Goal: Task Accomplishment & Management: Manage account settings

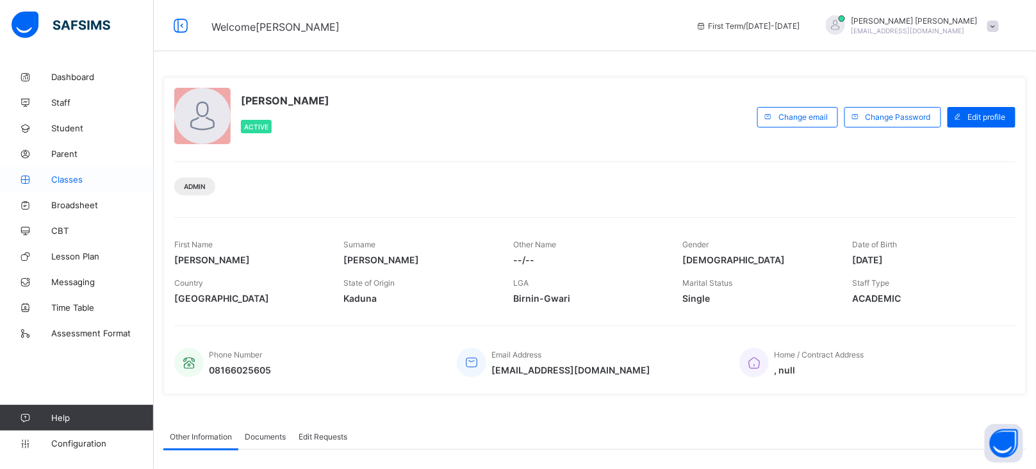
click at [72, 174] on span "Classes" at bounding box center [102, 179] width 102 height 10
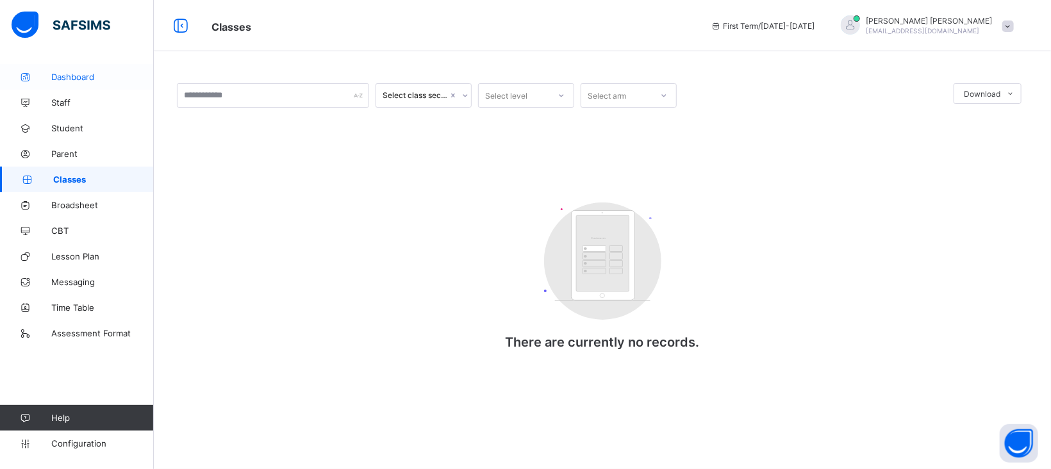
click at [67, 78] on span "Dashboard" at bounding box center [102, 77] width 102 height 10
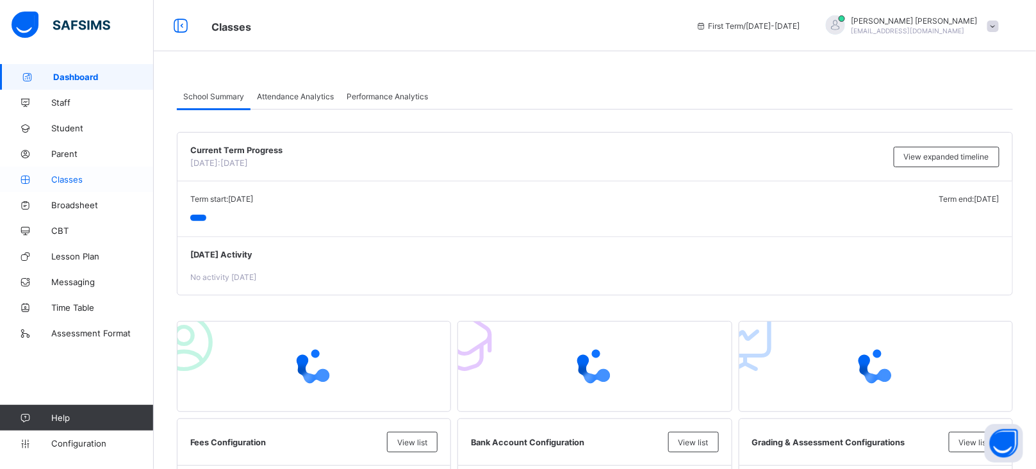
click at [72, 179] on span "Classes" at bounding box center [102, 179] width 102 height 10
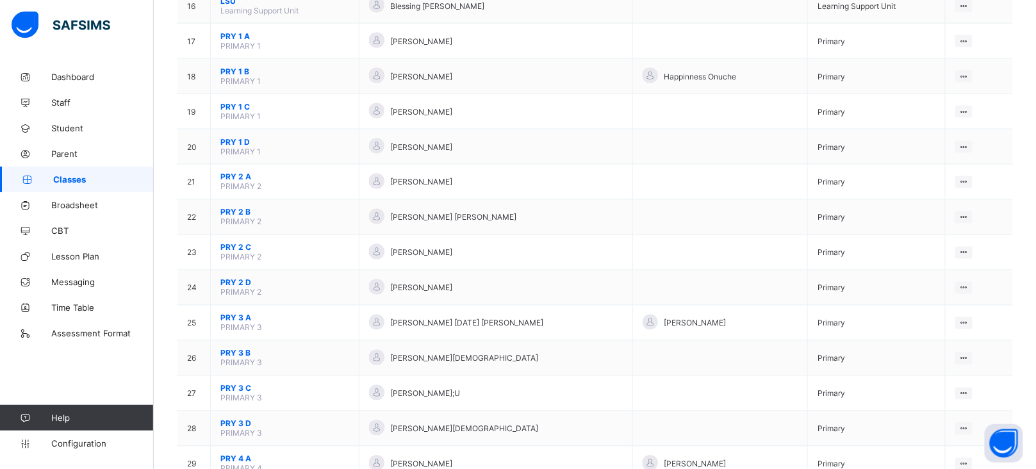
scroll to position [605, 0]
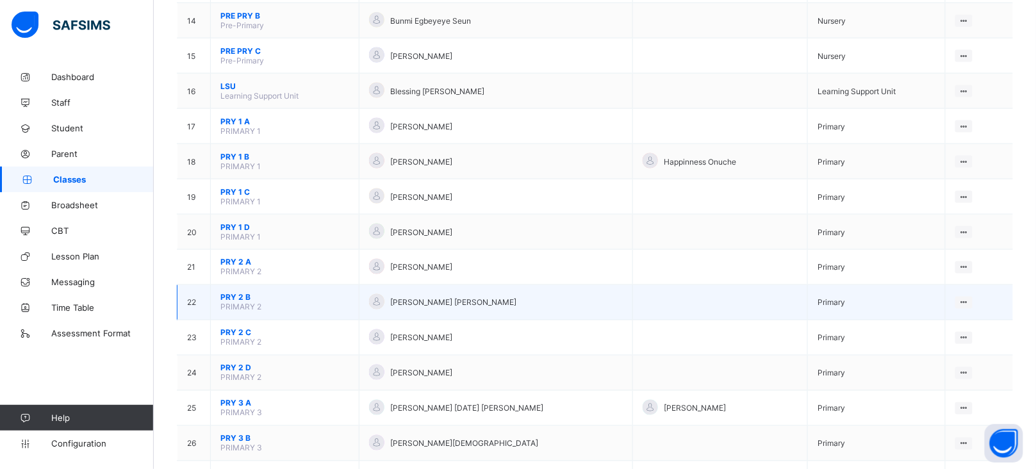
click at [237, 293] on span "PRY 2 B" at bounding box center [284, 298] width 129 height 10
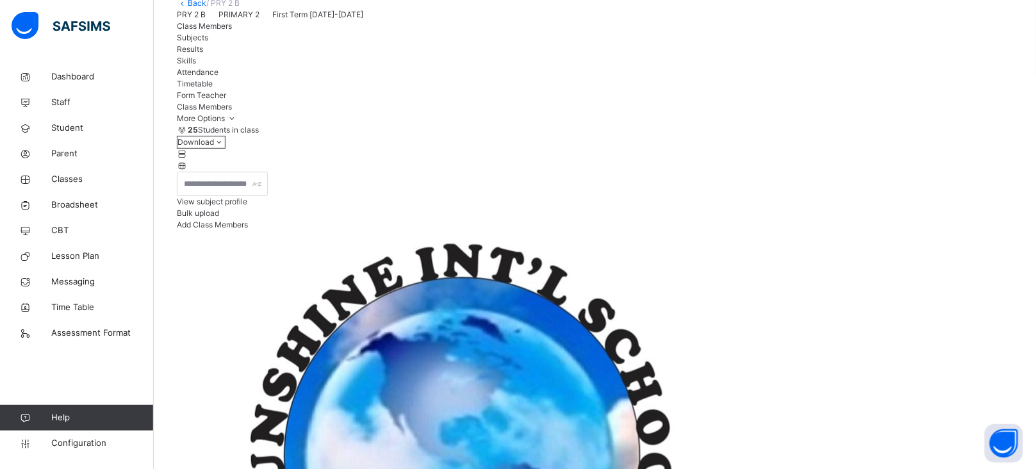
scroll to position [120, 0]
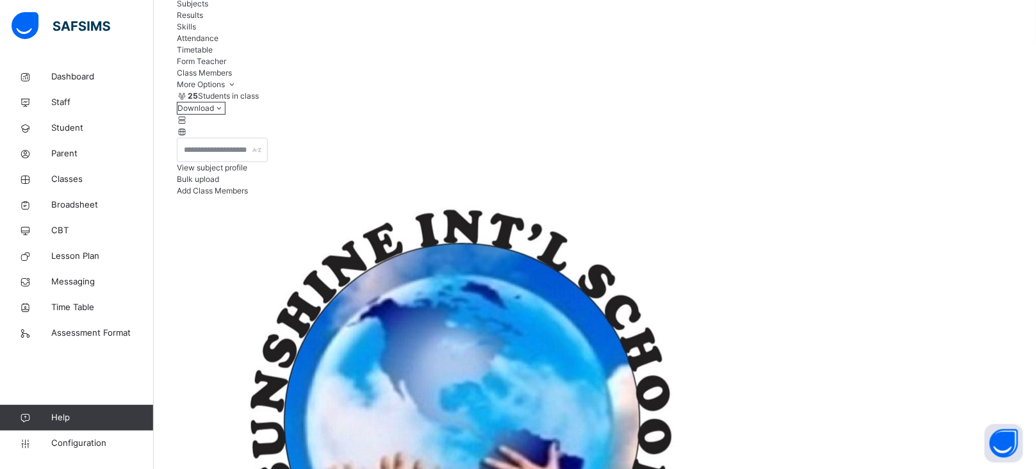
click at [208, 8] on span "Subjects" at bounding box center [192, 4] width 31 height 10
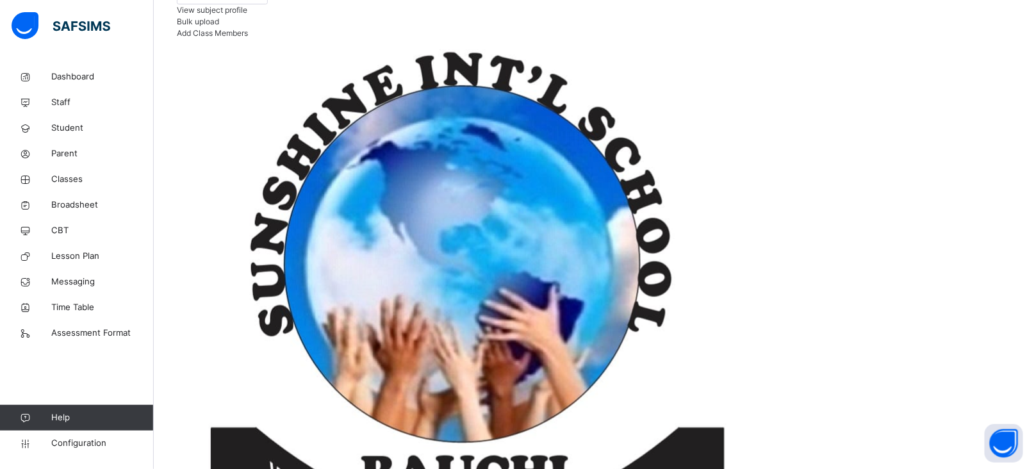
scroll to position [299, 0]
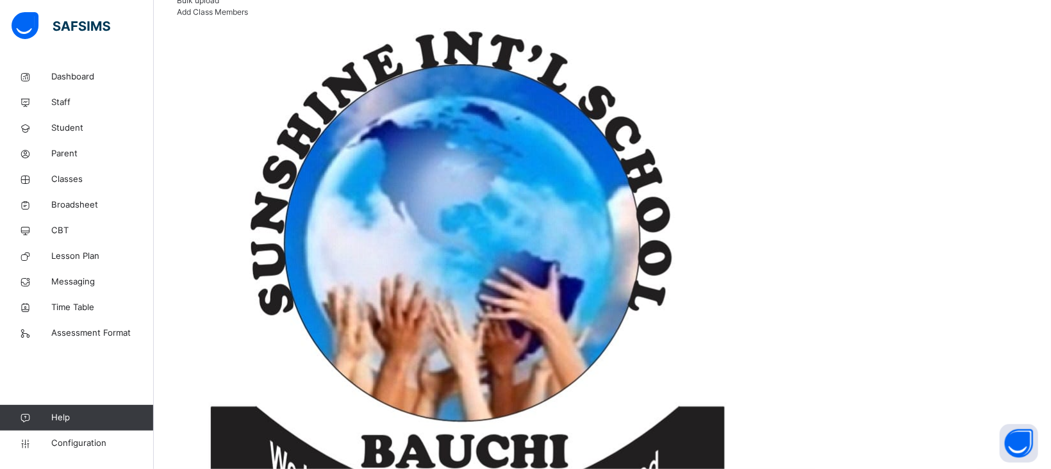
type input "*****"
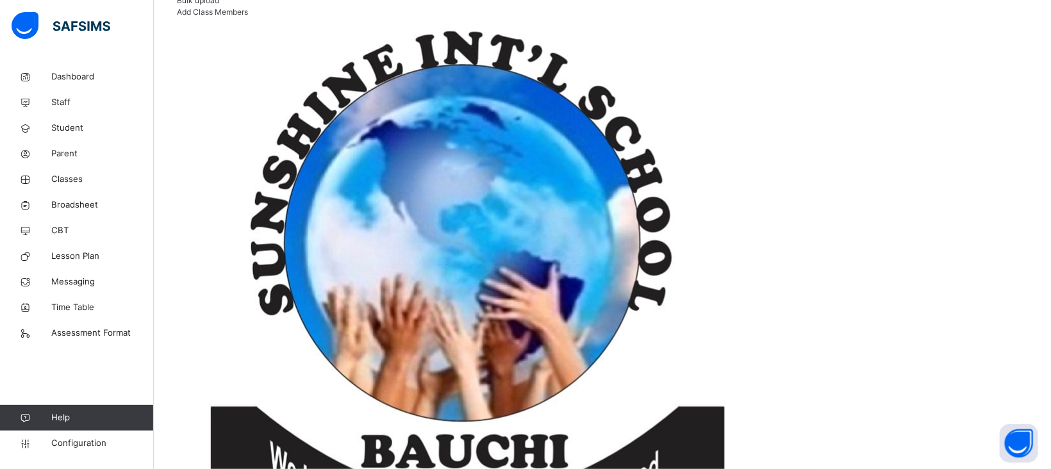
type input "****"
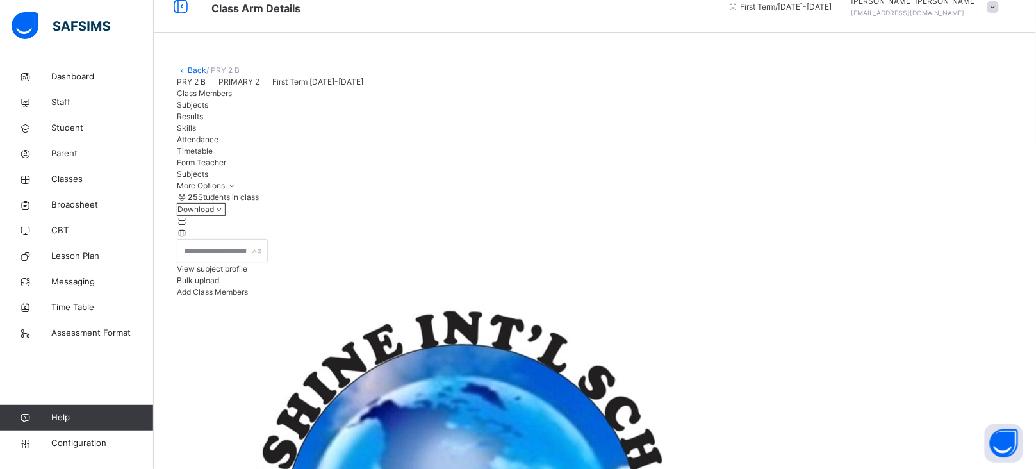
scroll to position [0, 0]
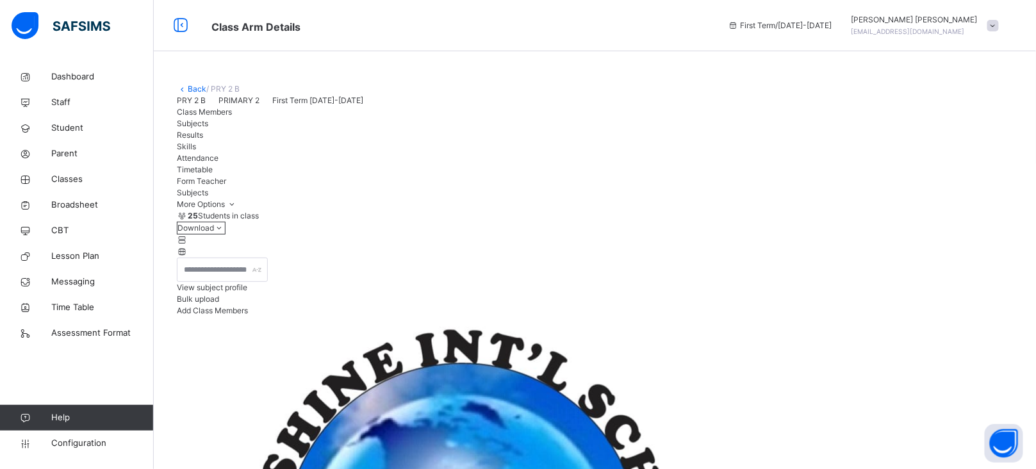
click at [193, 92] on link "Back" at bounding box center [197, 89] width 19 height 10
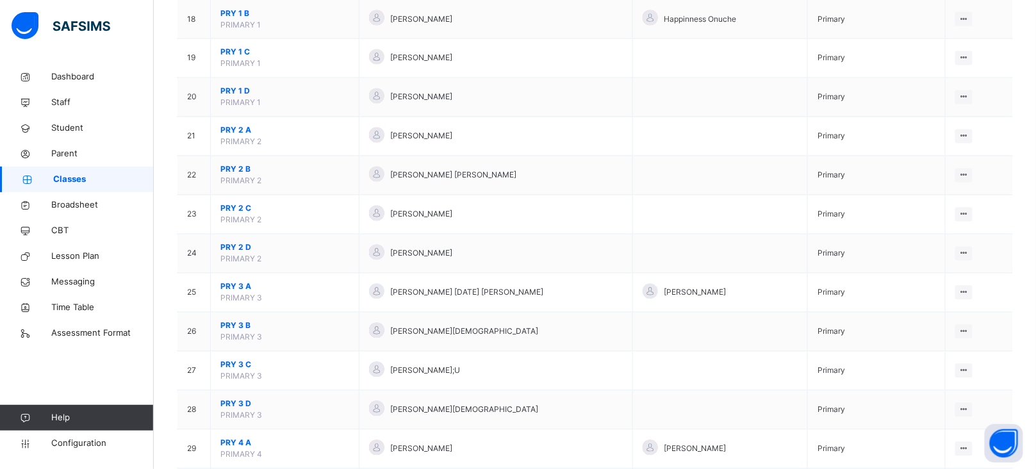
scroll to position [762, 0]
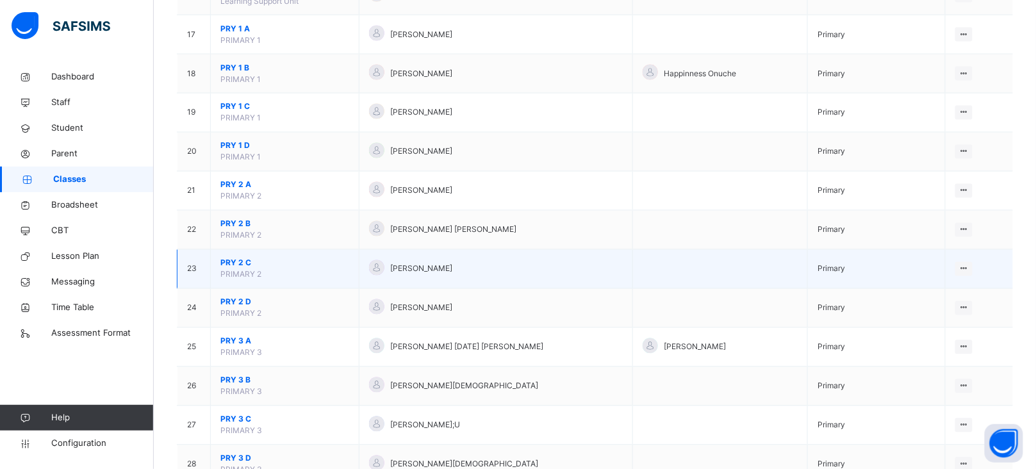
click at [234, 263] on span "PRY 2 C" at bounding box center [284, 264] width 129 height 12
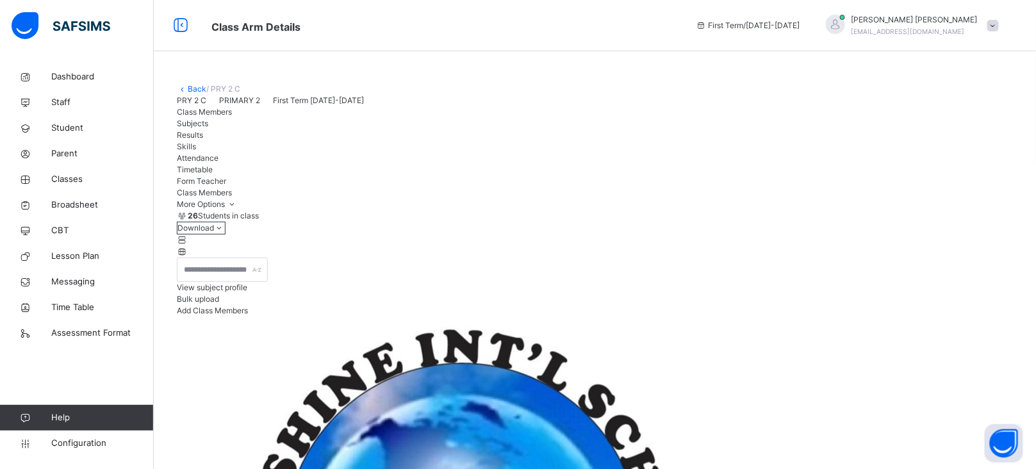
click at [208, 128] on span "Subjects" at bounding box center [192, 124] width 31 height 10
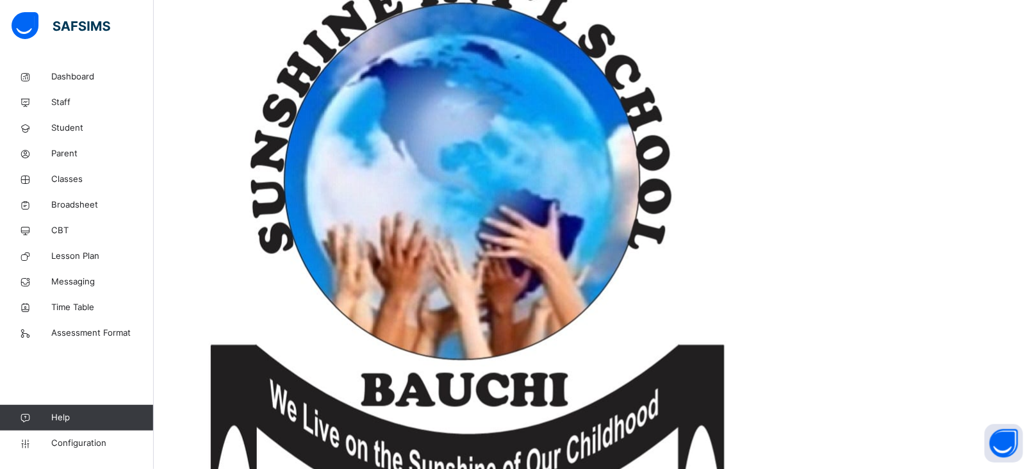
scroll to position [298, 0]
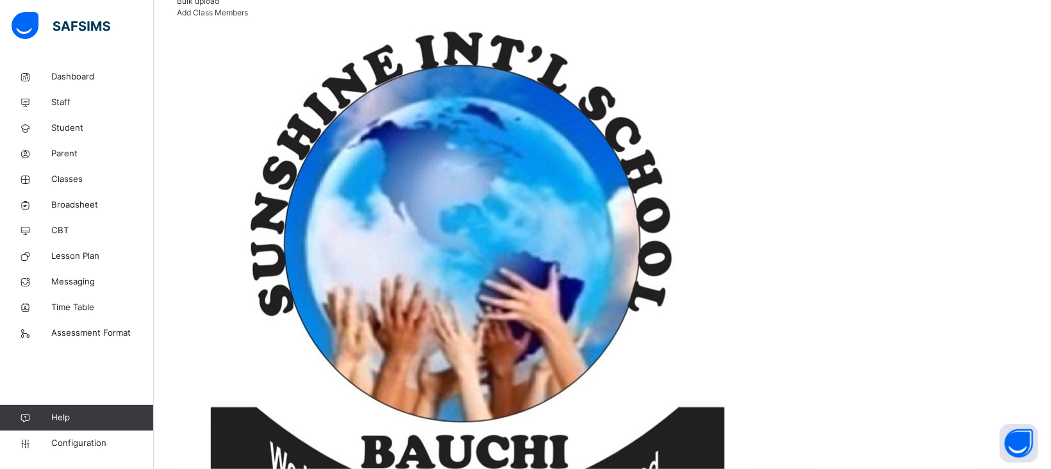
type input "****"
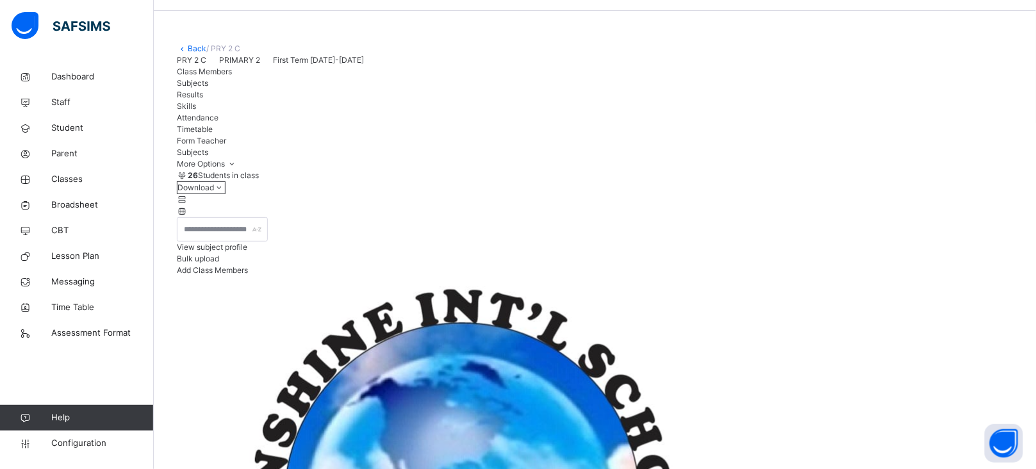
scroll to position [0, 0]
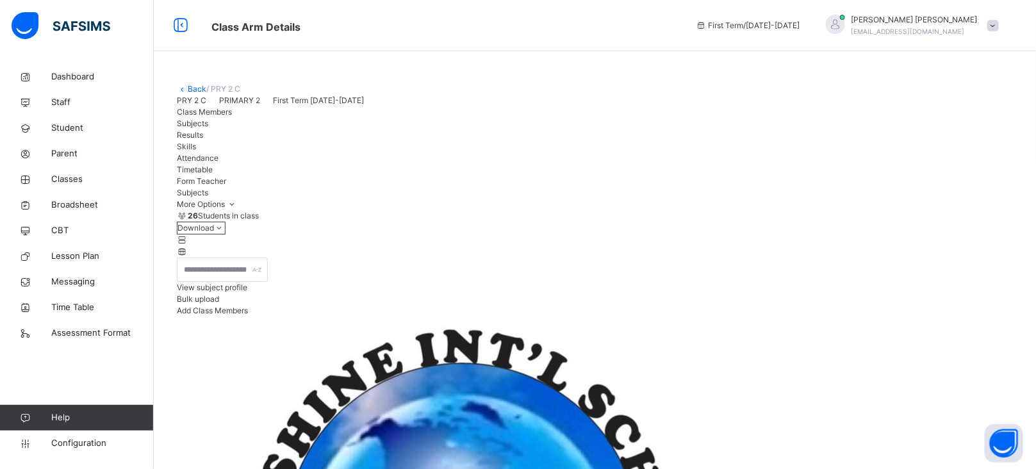
click at [197, 92] on link "Back" at bounding box center [197, 89] width 19 height 10
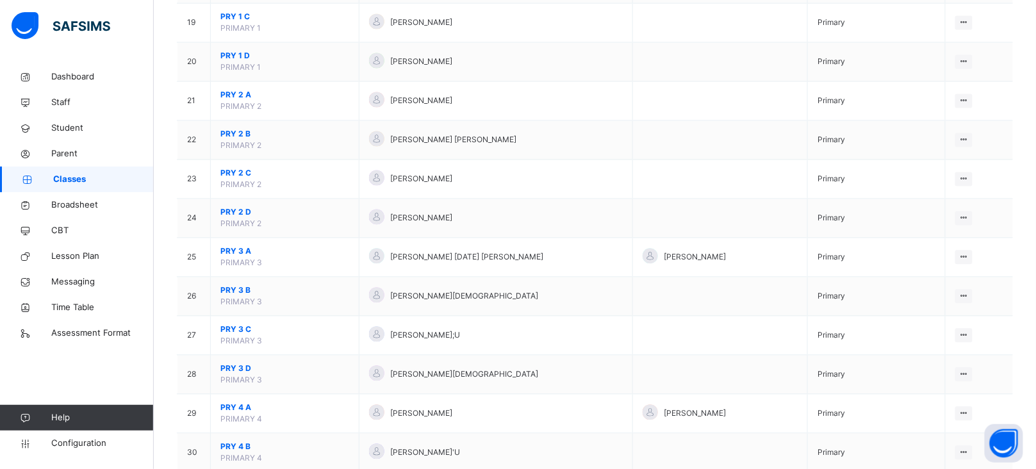
scroll to position [867, 0]
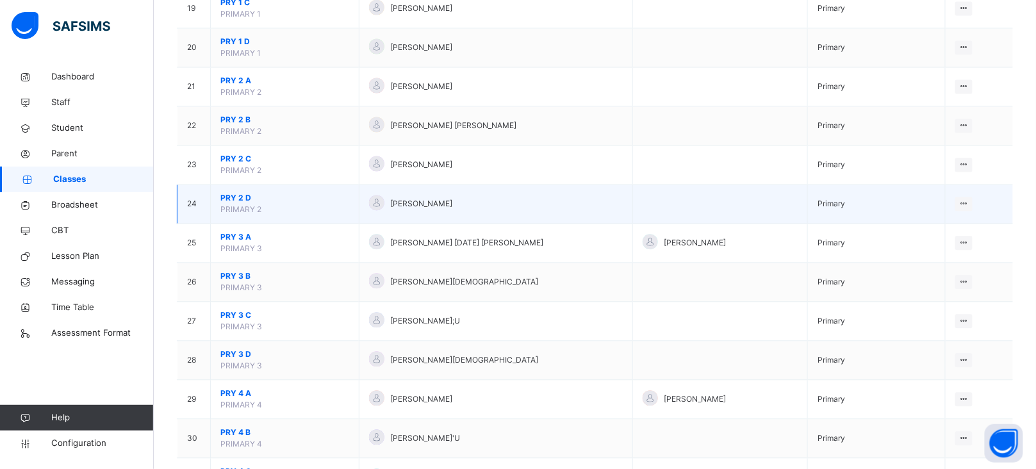
click at [237, 200] on span "PRY 2 D" at bounding box center [284, 198] width 129 height 12
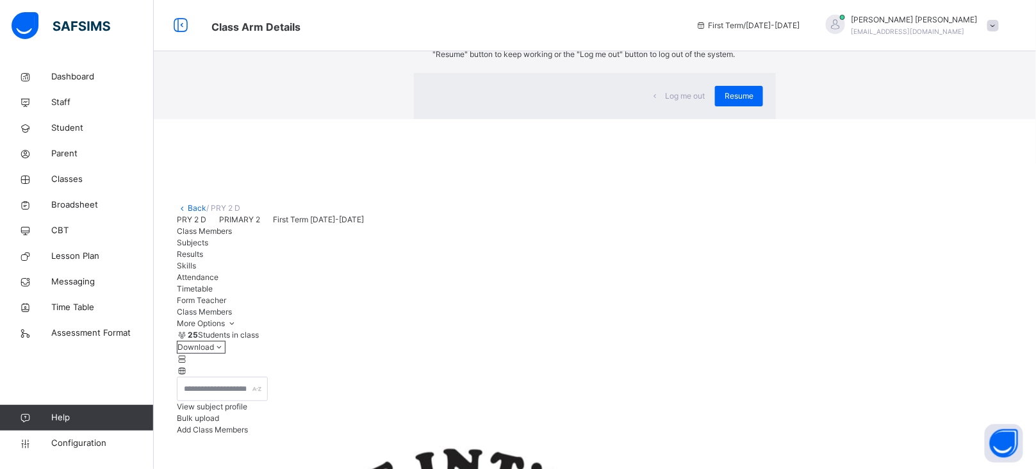
click at [751, 40] on div "×" at bounding box center [757, 26] width 12 height 27
